Goal: Task Accomplishment & Management: Manage account settings

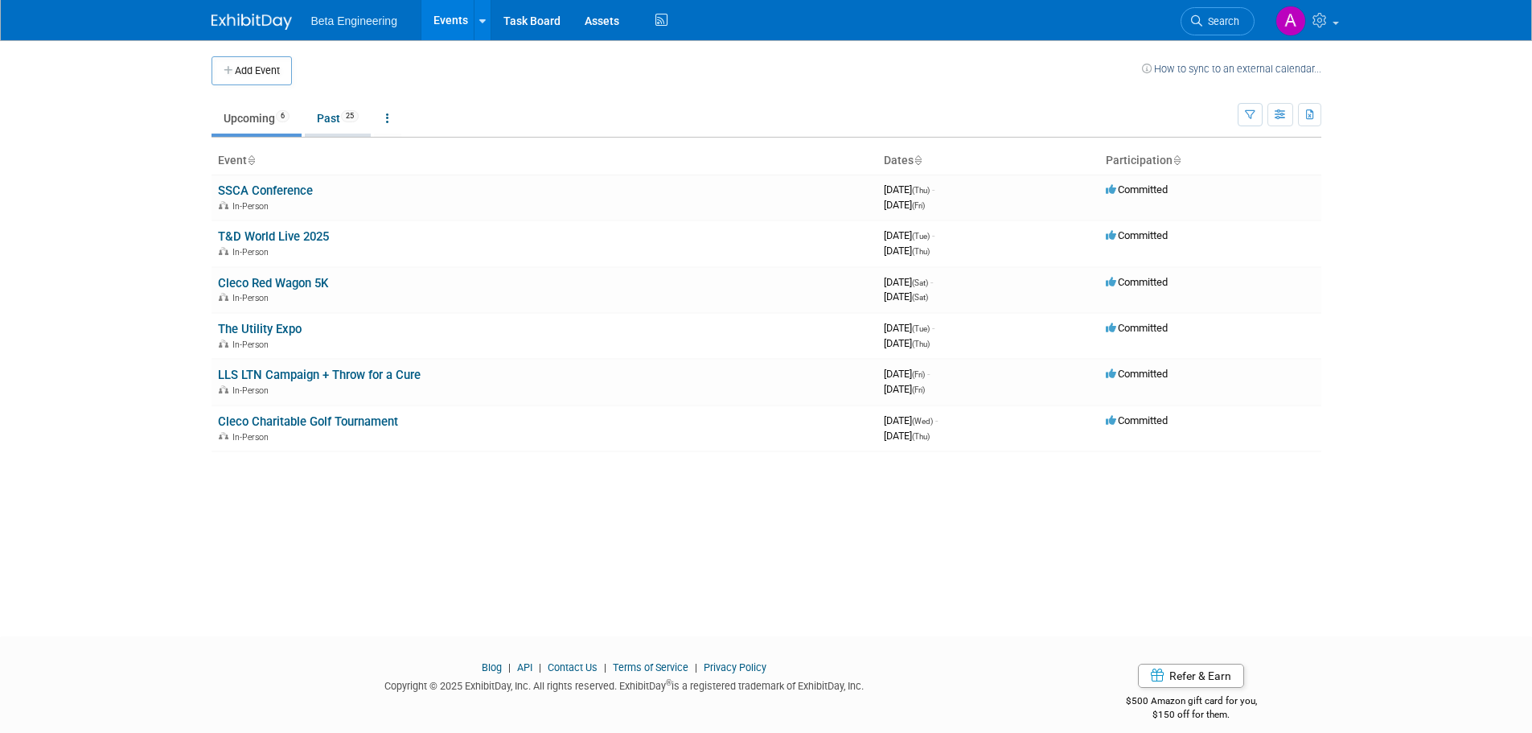
click at [355, 118] on span "25" at bounding box center [350, 116] width 18 height 12
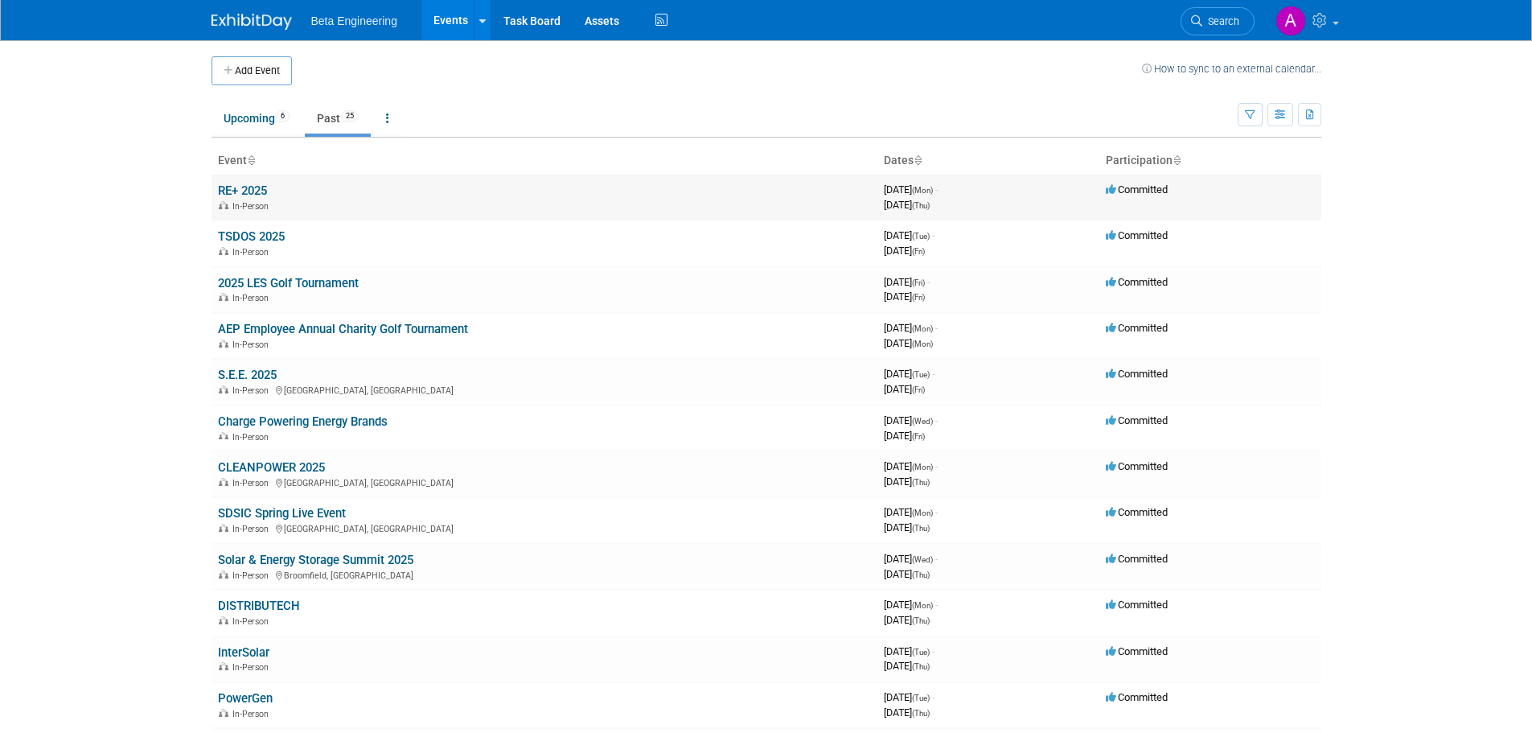
click at [254, 190] on link "RE+ 2025" at bounding box center [242, 190] width 49 height 14
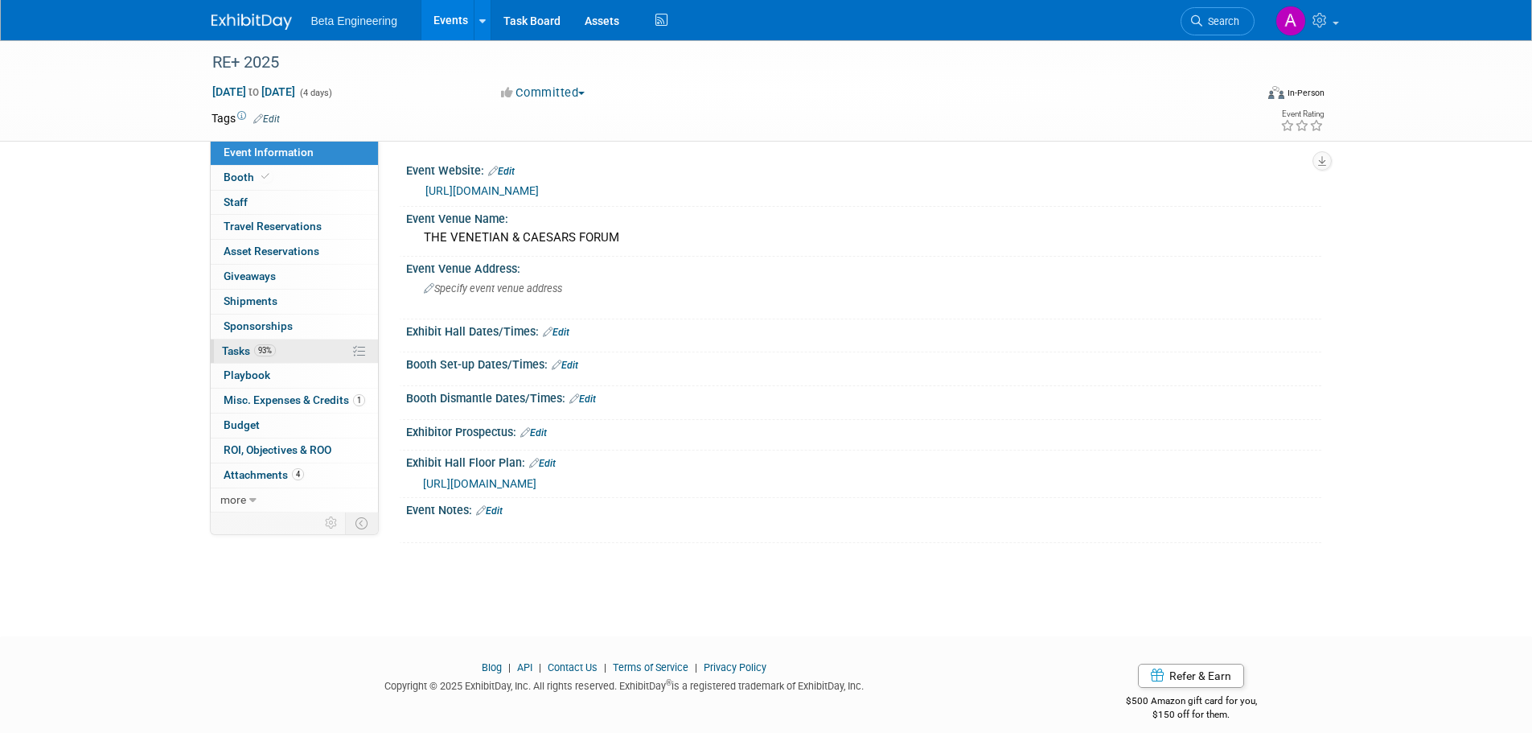
click at [242, 347] on span "Tasks 93%" at bounding box center [249, 350] width 54 height 13
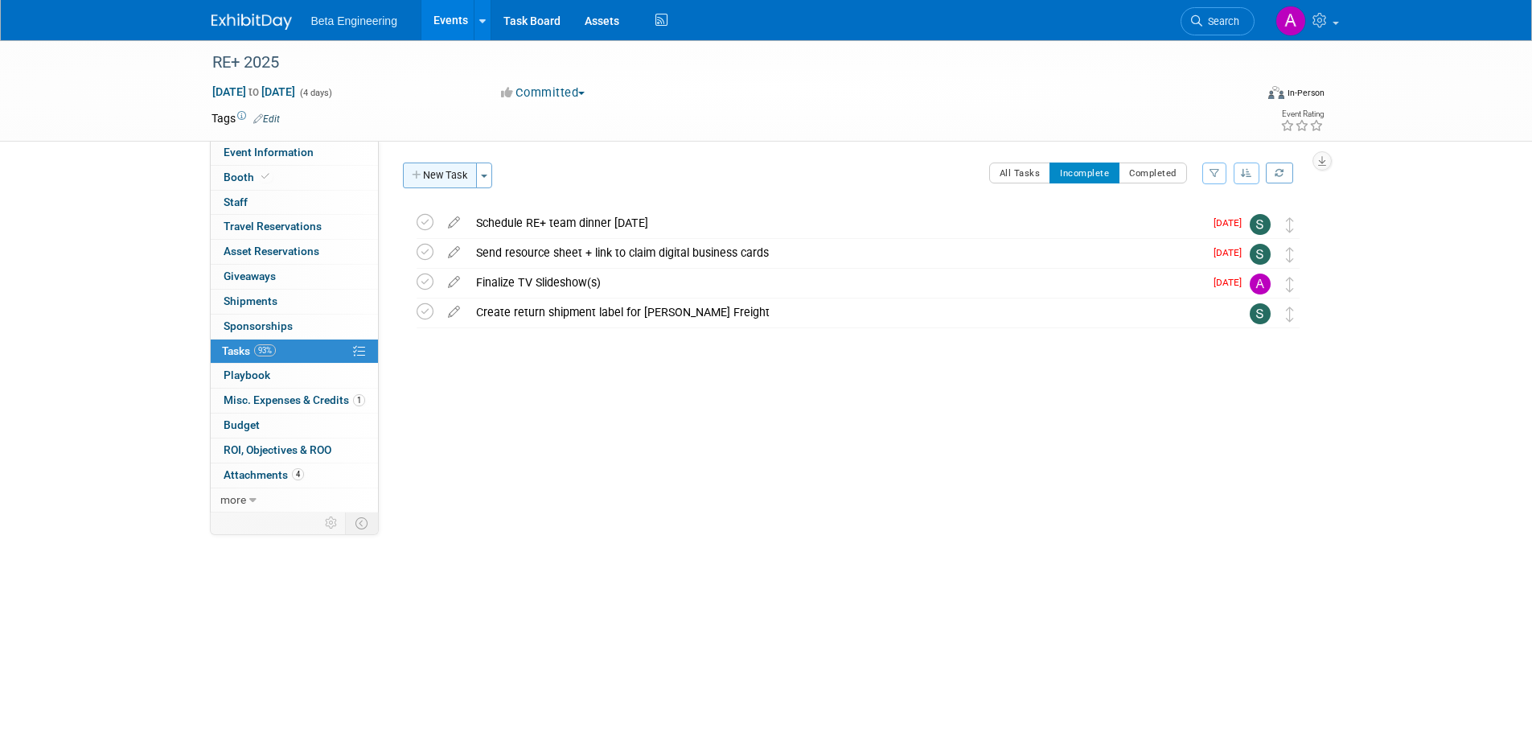
click at [446, 174] on button "New Task" at bounding box center [440, 175] width 74 height 26
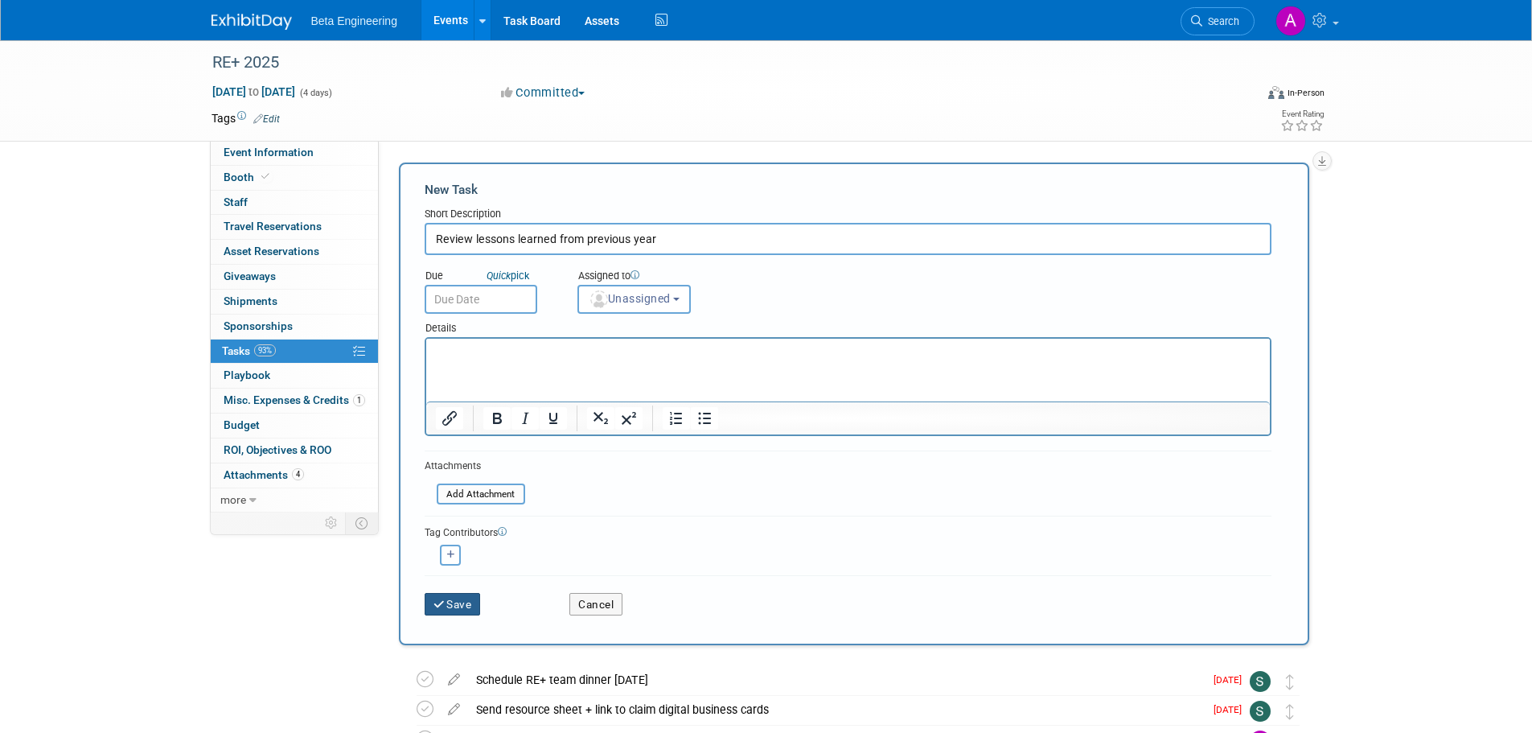
type input "Review lessons learned from previous year"
click at [457, 600] on button "Save" at bounding box center [453, 604] width 56 height 23
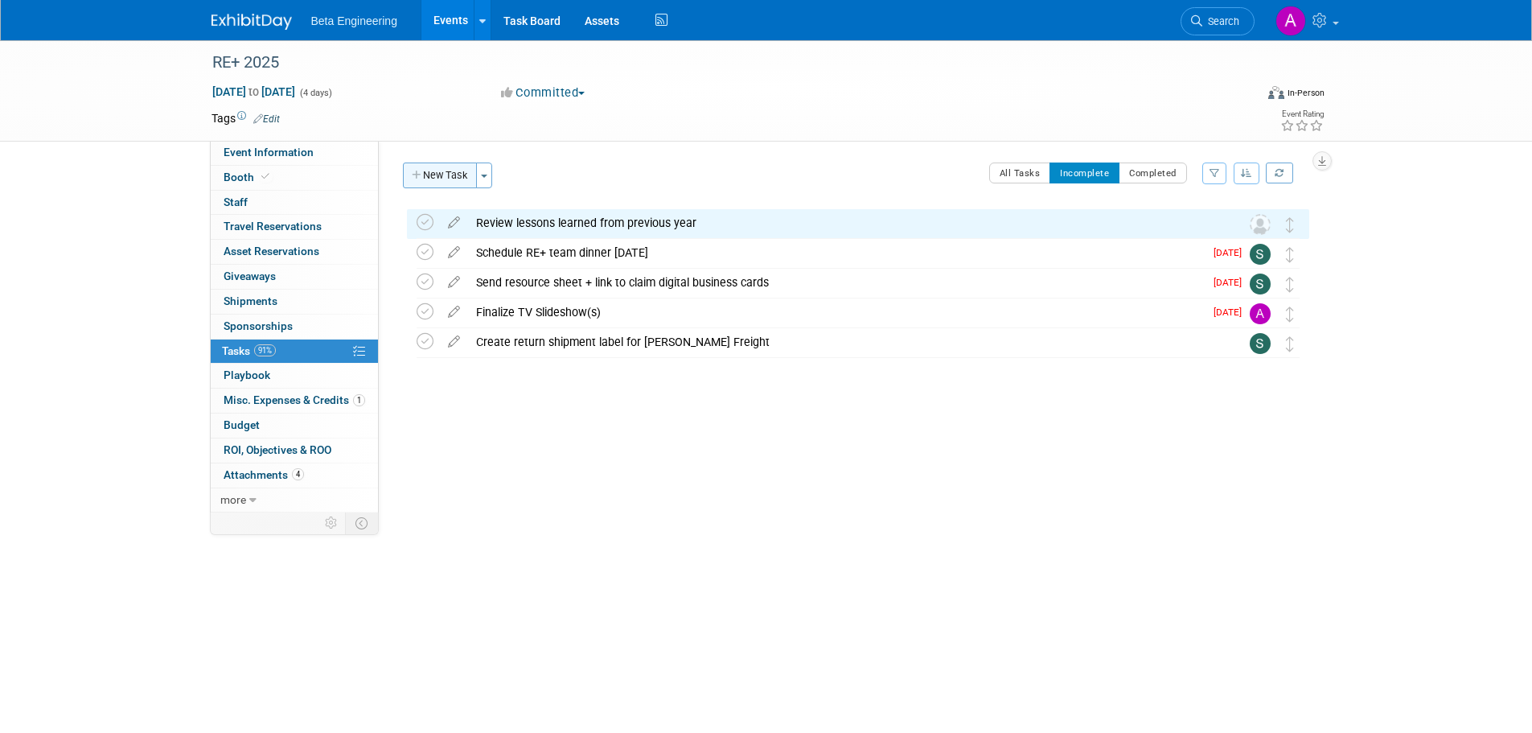
click at [445, 175] on button "New Task" at bounding box center [440, 175] width 74 height 26
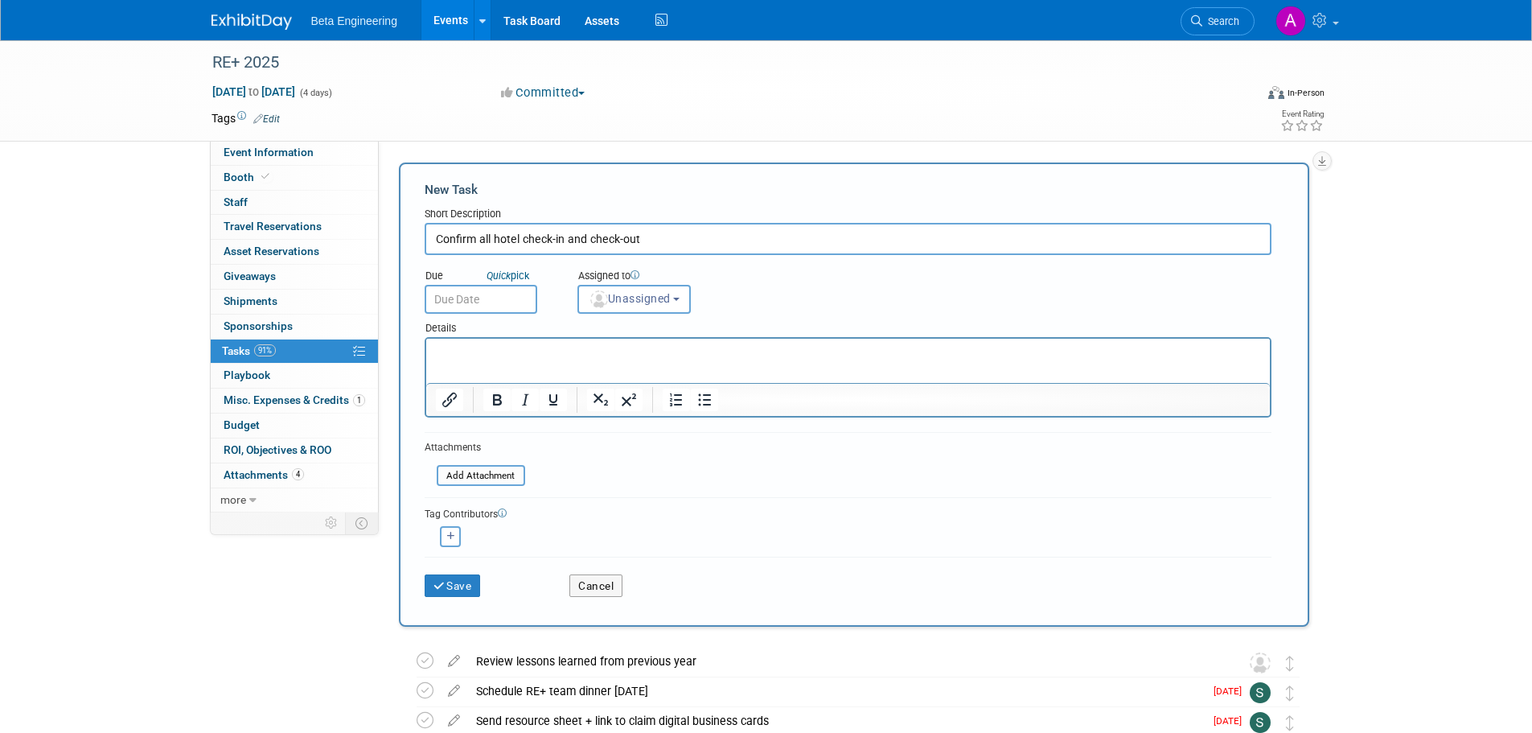
click at [647, 235] on input "Confirm all hotel check-in and check-out" at bounding box center [848, 239] width 847 height 32
type input "Confirm all hotel check-in and check-out dates with attendees"
click at [453, 589] on button "Save" at bounding box center [453, 585] width 56 height 23
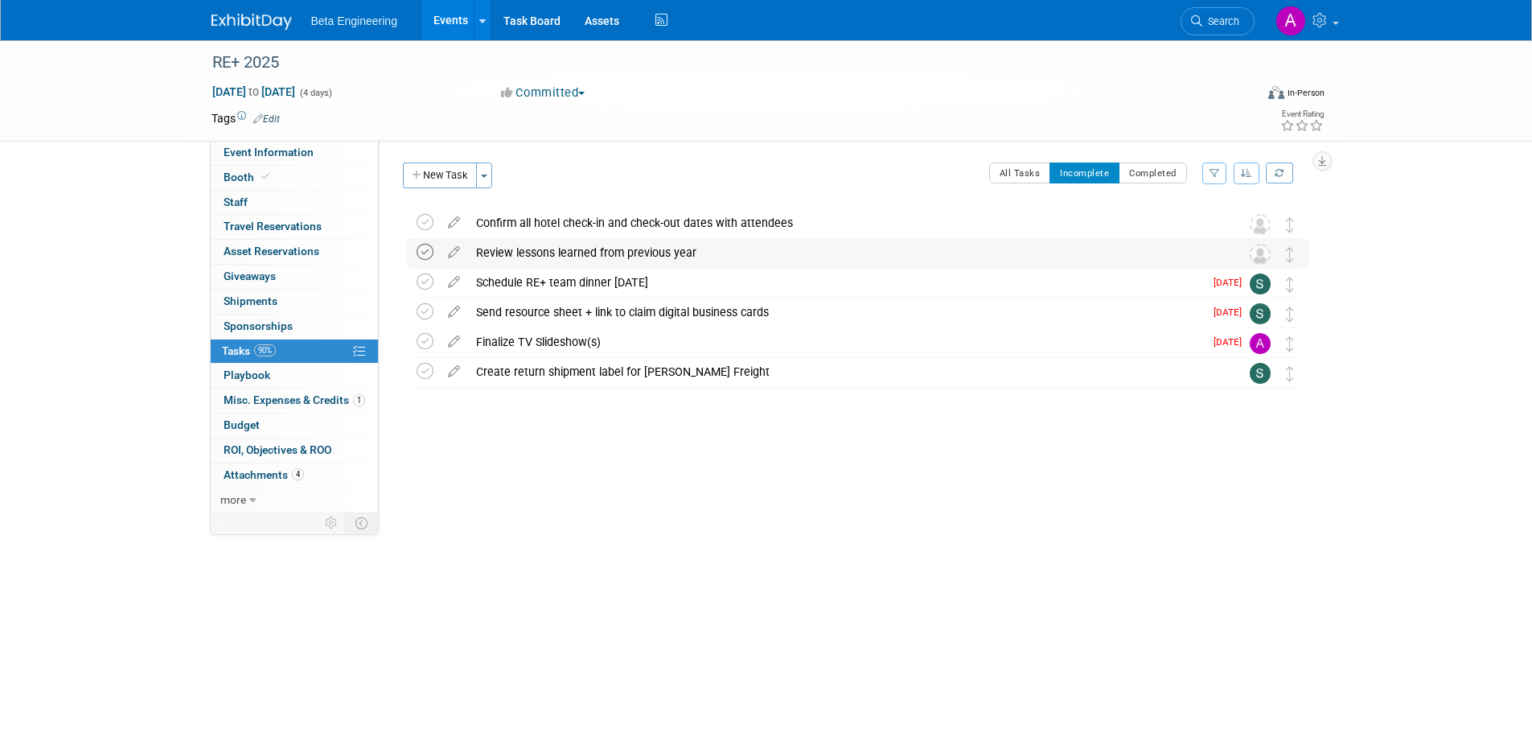
click at [426, 245] on icon at bounding box center [425, 252] width 17 height 17
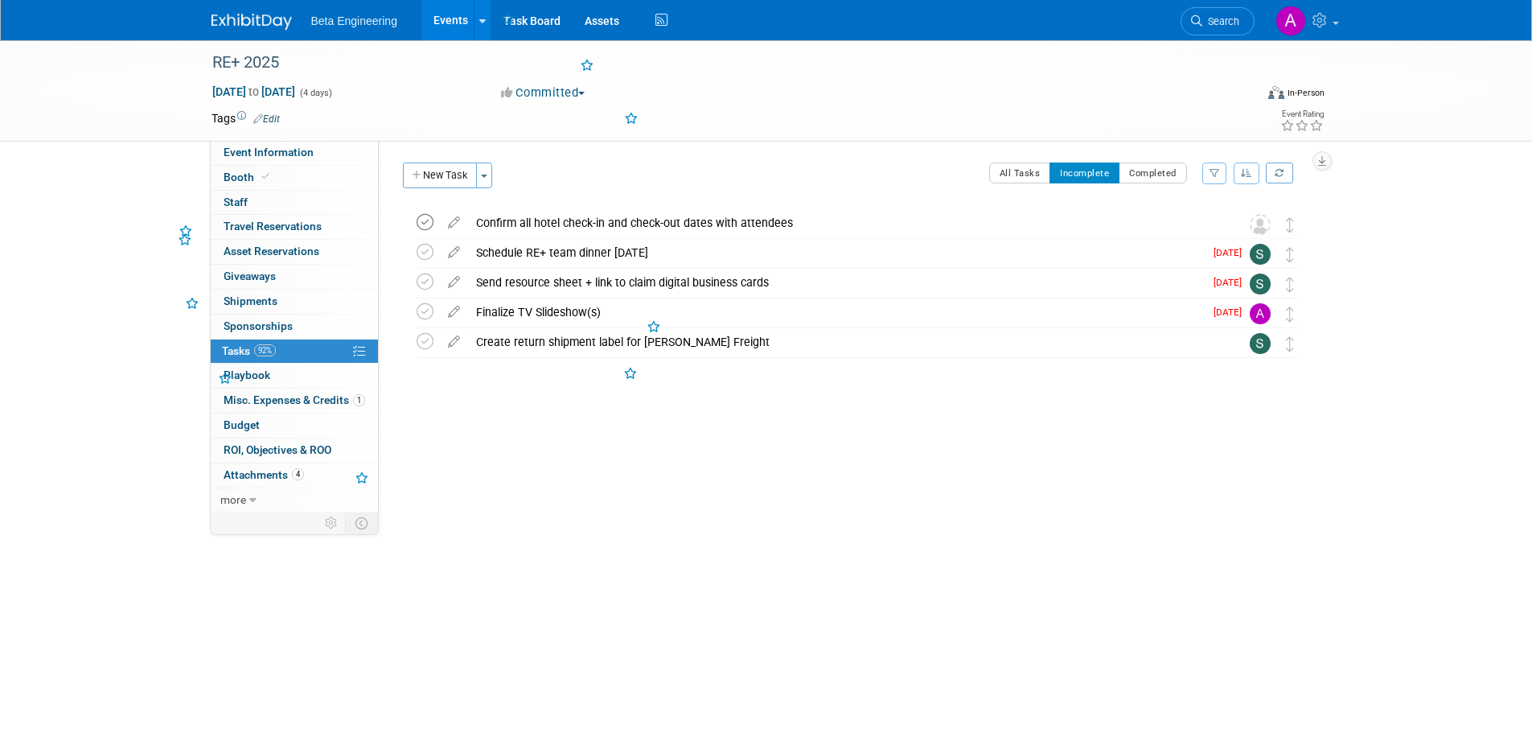
click at [424, 220] on icon at bounding box center [425, 222] width 17 height 17
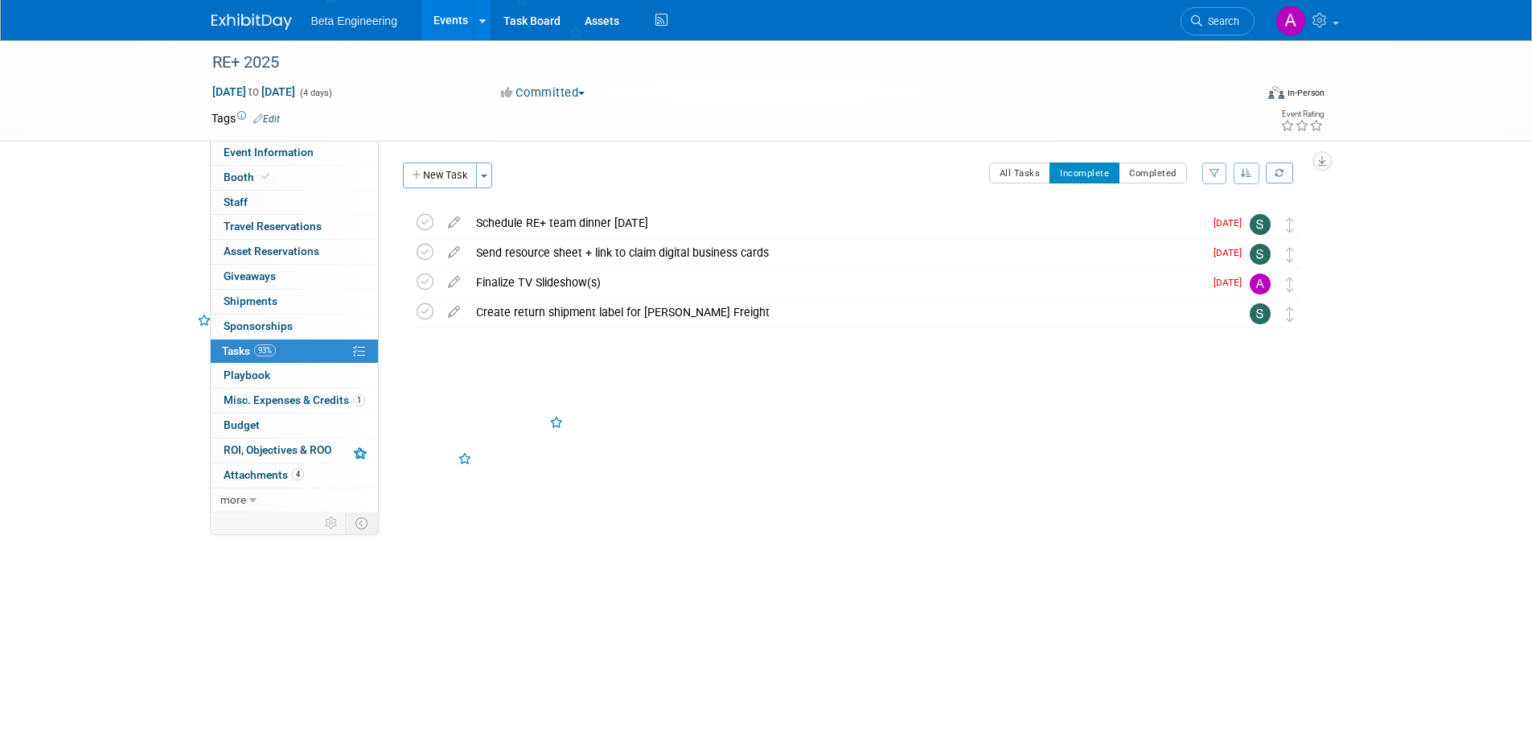
click at [424, 220] on icon at bounding box center [425, 222] width 17 height 17
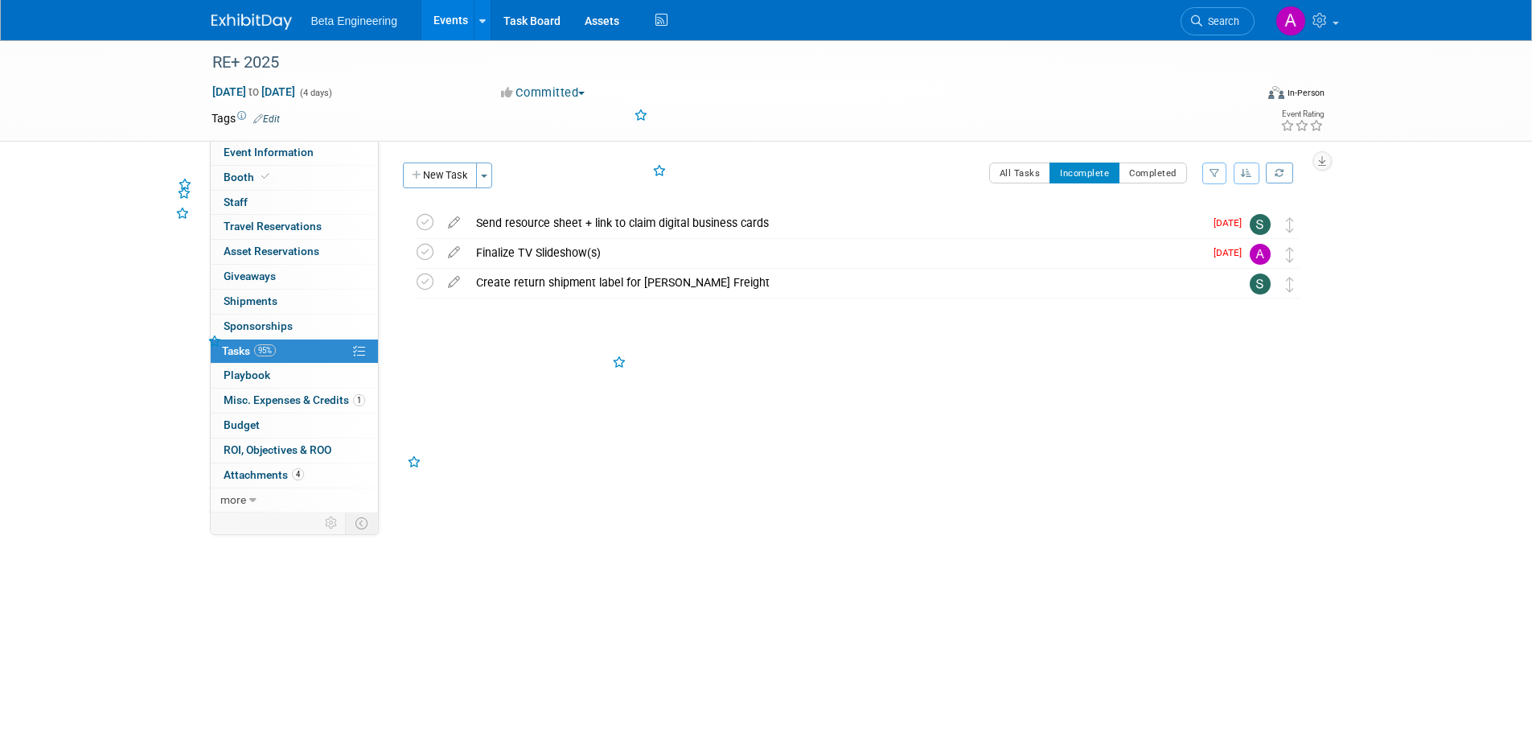
click at [424, 220] on icon at bounding box center [425, 222] width 17 height 17
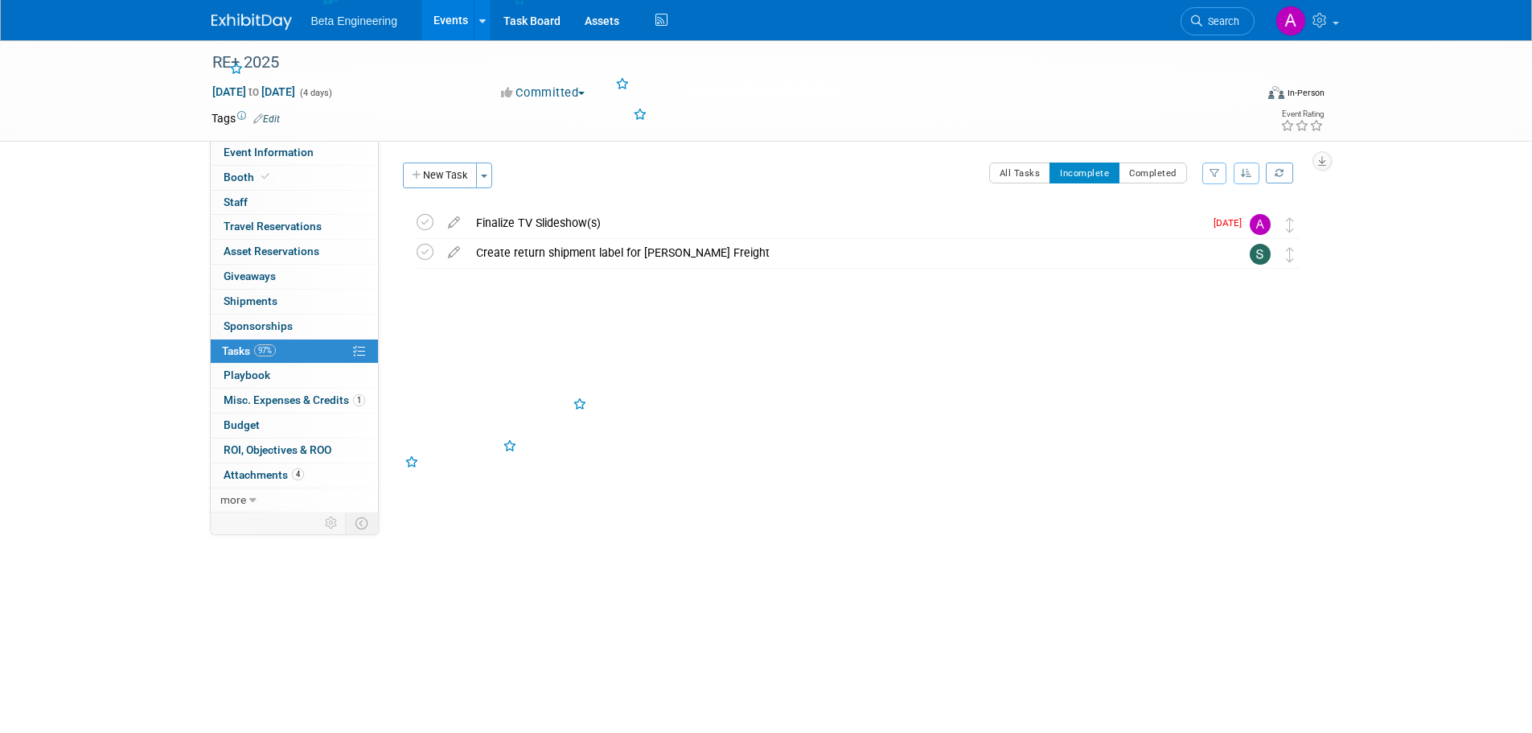
click at [424, 220] on icon at bounding box center [425, 222] width 17 height 17
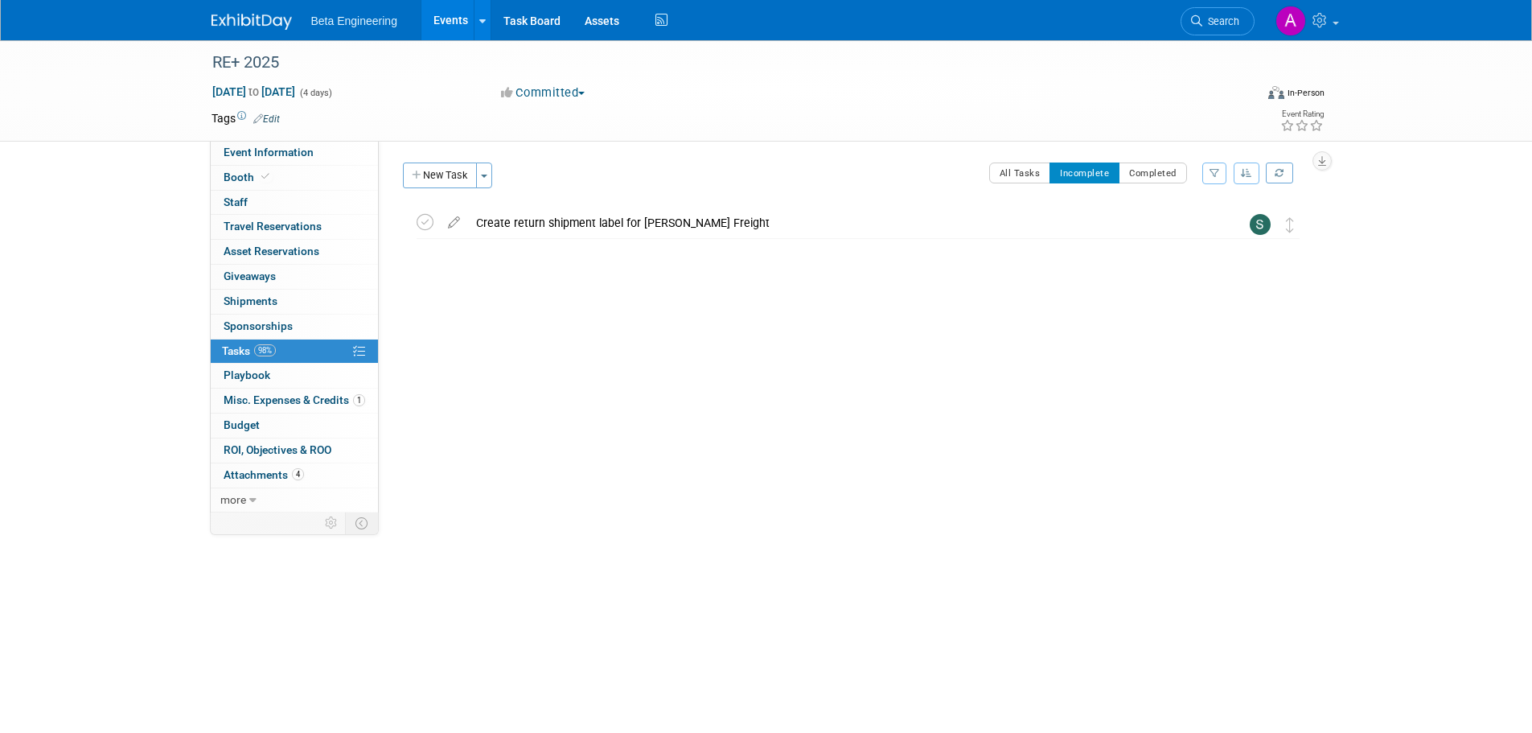
click at [424, 220] on icon at bounding box center [425, 222] width 17 height 17
click at [437, 19] on link "Events" at bounding box center [450, 20] width 59 height 40
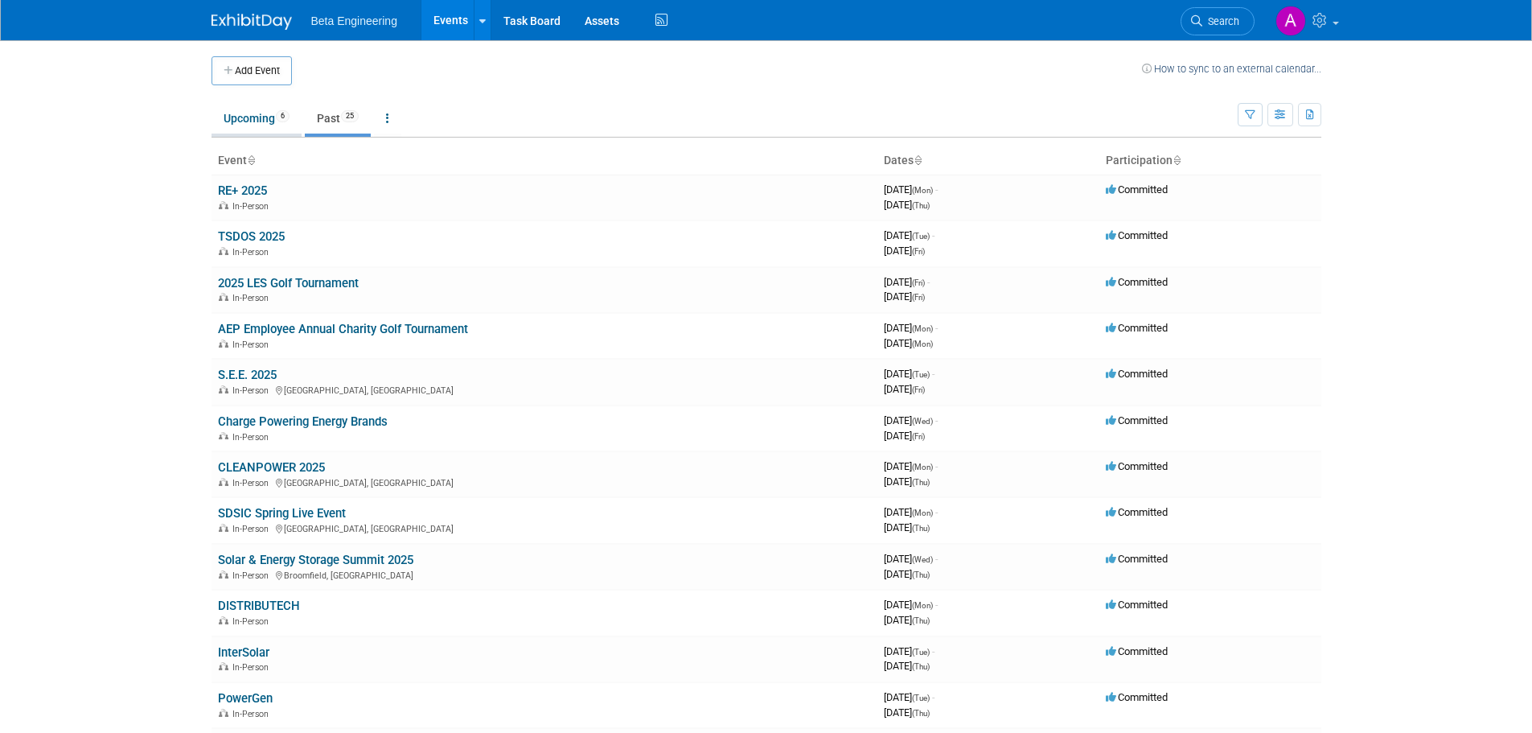
click at [241, 109] on link "Upcoming 6" at bounding box center [256, 118] width 90 height 31
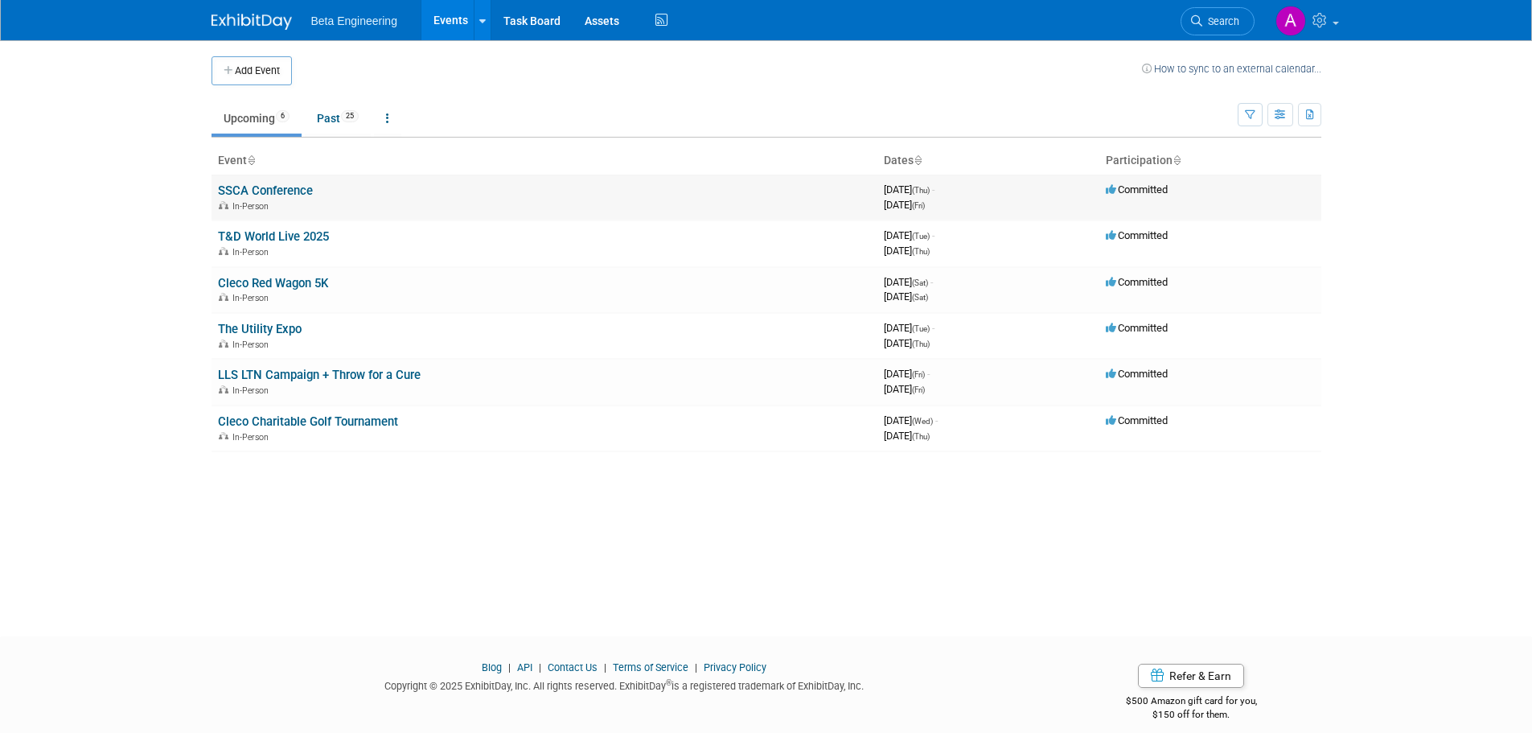
click at [289, 190] on link "SSCA Conference" at bounding box center [265, 190] width 95 height 14
